Goal: Task Accomplishment & Management: Use online tool/utility

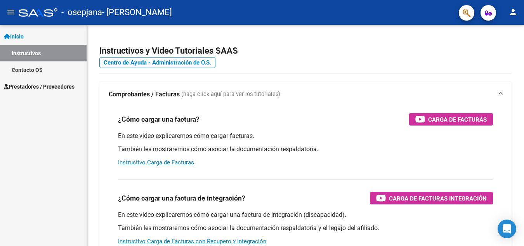
click at [36, 70] on link "Contacto OS" at bounding box center [43, 69] width 87 height 17
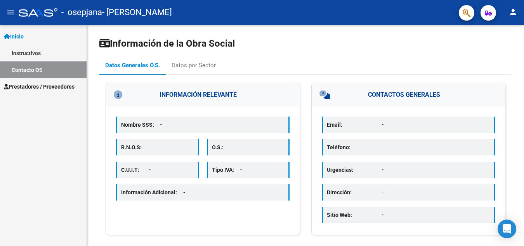
click at [34, 87] on span "Prestadores / Proveedores" at bounding box center [39, 86] width 71 height 9
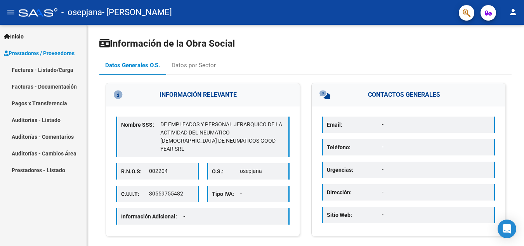
click at [59, 69] on link "Facturas - Listado/Carga" at bounding box center [43, 69] width 87 height 17
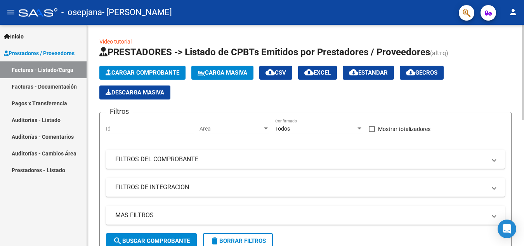
click at [142, 72] on span "Cargar Comprobante" at bounding box center [143, 72] width 74 height 7
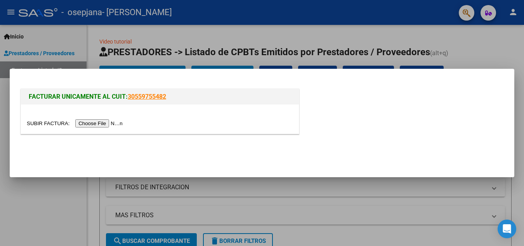
click at [111, 126] on input "file" at bounding box center [76, 123] width 98 height 8
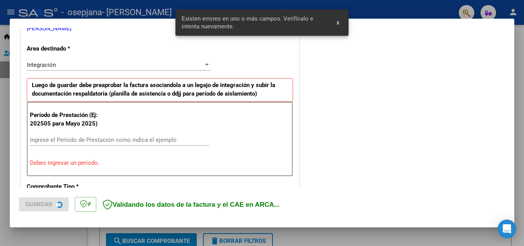
scroll to position [176, 0]
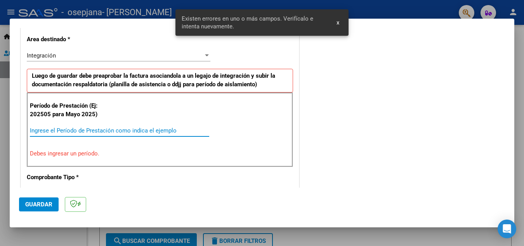
click at [63, 129] on input "Ingrese el Período de Prestación como indica el ejemplo" at bounding box center [119, 130] width 179 height 7
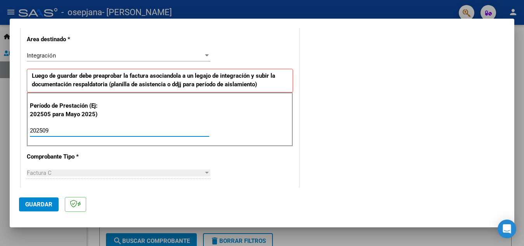
type input "202509"
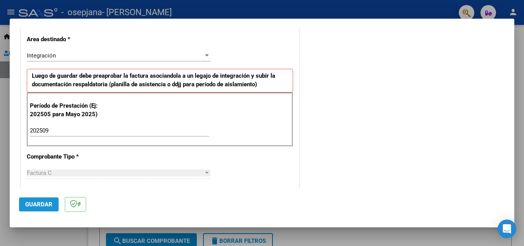
click at [38, 202] on span "Guardar" at bounding box center [38, 204] width 27 height 7
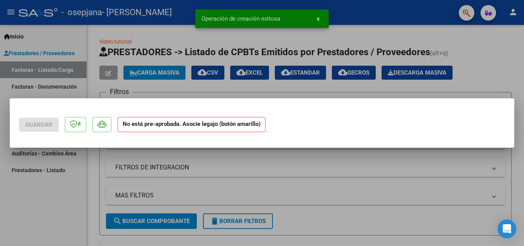
scroll to position [0, 0]
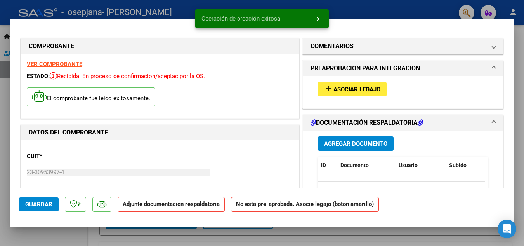
click at [335, 89] on span "Asociar Legajo" at bounding box center [357, 89] width 47 height 7
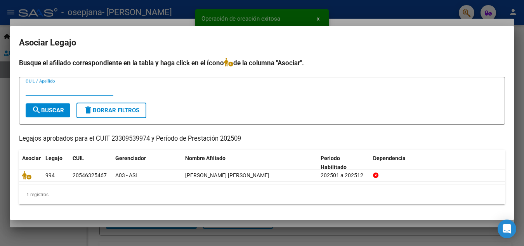
click at [43, 91] on input "CUIL / Apellido" at bounding box center [70, 89] width 88 height 7
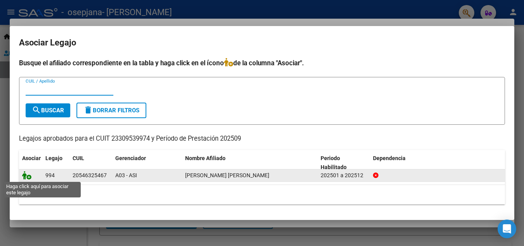
click at [24, 177] on icon at bounding box center [26, 175] width 9 height 9
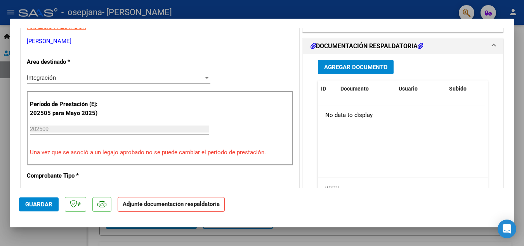
scroll to position [171, 0]
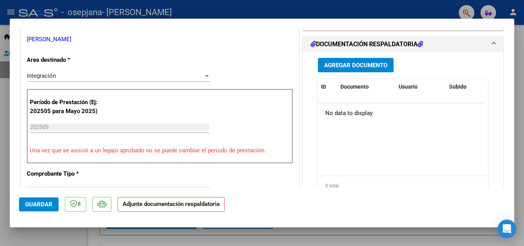
click at [371, 69] on span "Agregar Documento" at bounding box center [355, 65] width 63 height 7
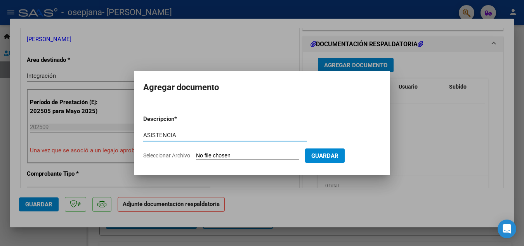
type input "ASISTENCIA"
click at [223, 154] on input "Seleccionar Archivo" at bounding box center [247, 155] width 103 height 7
type input "C:\fakepath\SEPTIEMBRE Planilla [PERSON_NAME] 2025.pdf"
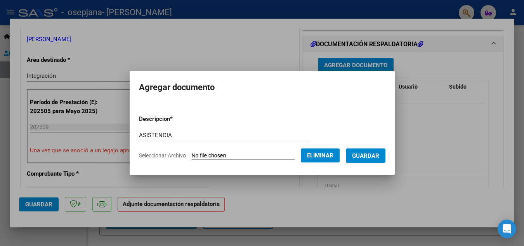
click at [373, 157] on span "Guardar" at bounding box center [365, 155] width 27 height 7
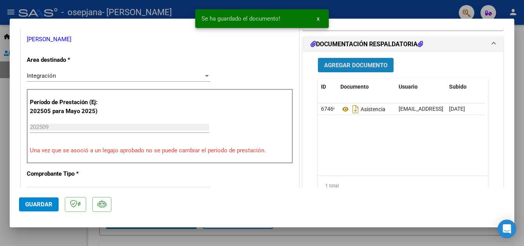
click at [353, 69] on span "Agregar Documento" at bounding box center [355, 65] width 63 height 7
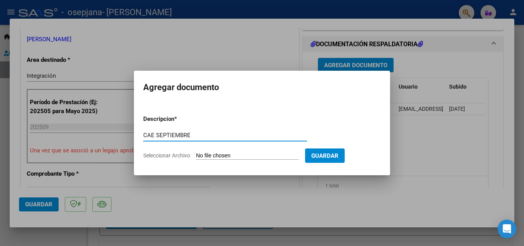
type input "CAE SEPTIEMBRE"
click at [252, 154] on input "Seleccionar Archivo" at bounding box center [247, 155] width 103 height 7
type input "C:\fakepath\CAE [PERSON_NAME] SEPTIEMBRE.pdf"
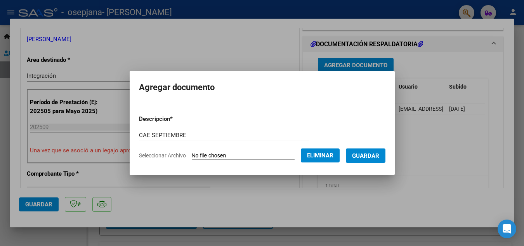
click at [378, 158] on span "Guardar" at bounding box center [365, 155] width 27 height 7
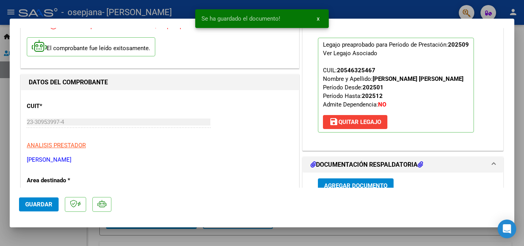
scroll to position [0, 0]
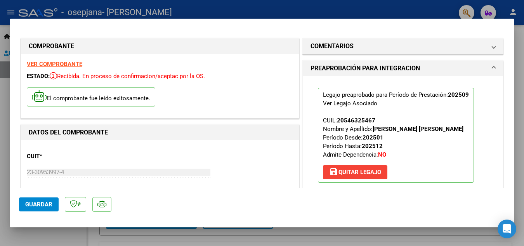
click at [37, 204] on span "Guardar" at bounding box center [38, 204] width 27 height 7
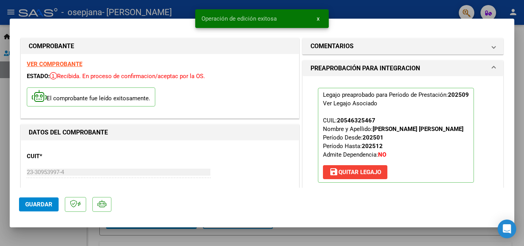
click at [6, 212] on div at bounding box center [262, 123] width 524 height 246
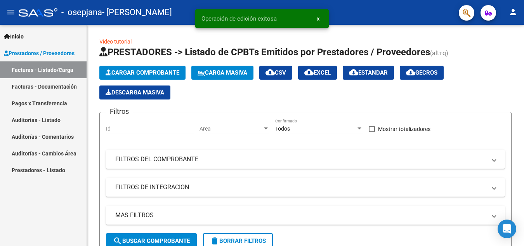
click at [53, 86] on link "Facturas - Documentación" at bounding box center [43, 86] width 87 height 17
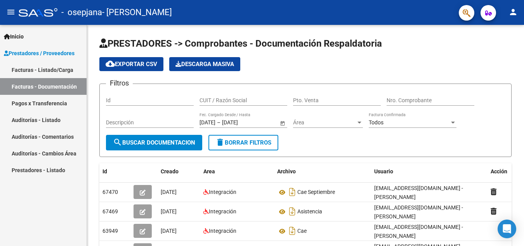
click at [54, 69] on link "Facturas - Listado/Carga" at bounding box center [43, 69] width 87 height 17
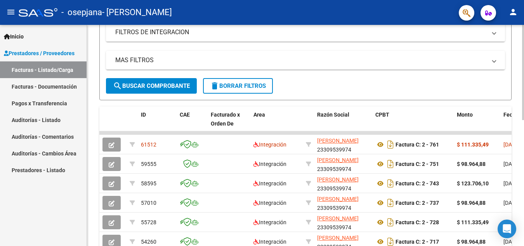
scroll to position [111, 0]
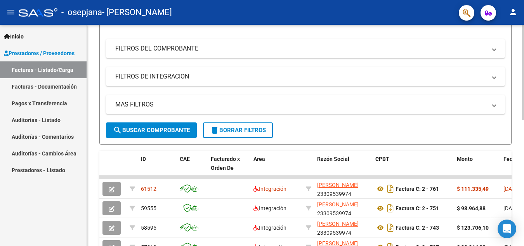
click at [522, 117] on div "Video tutorial PRESTADORES -> Listado de CPBTs Emitidos por Prestadores / Prove…" at bounding box center [306, 167] width 439 height 506
